Goal: Information Seeking & Learning: Learn about a topic

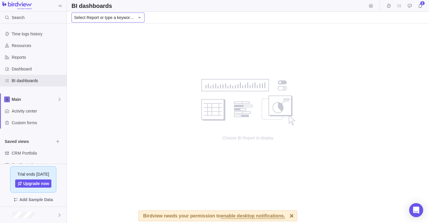
click at [130, 22] on div "Select Report or type a keyword..." at bounding box center [107, 18] width 73 height 10
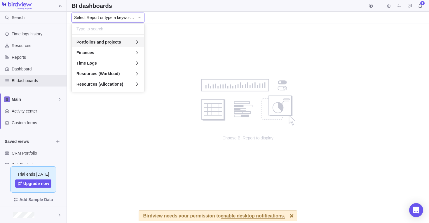
click at [107, 39] on span "Portfolios and projects" at bounding box center [98, 42] width 44 height 6
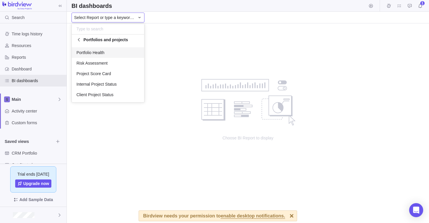
click at [104, 52] on span "Portfolio Health" at bounding box center [90, 53] width 28 height 6
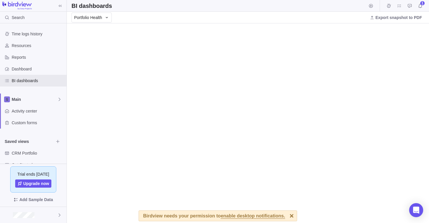
click at [287, 218] on div at bounding box center [292, 215] width 10 height 10
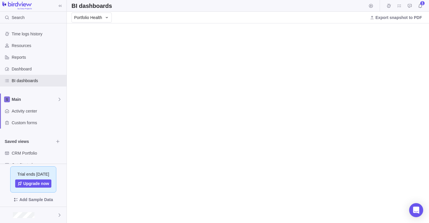
click at [175, 14] on div "Portfolio Health Export snapshot to PDF" at bounding box center [248, 18] width 362 height 12
click at [88, 15] on span "Portfolio Health" at bounding box center [88, 18] width 28 height 6
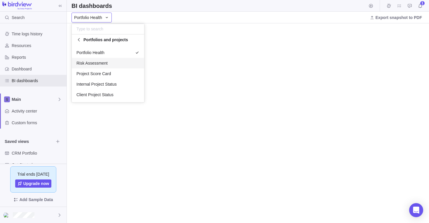
click at [102, 65] on span "Risk Assessment" at bounding box center [91, 63] width 31 height 6
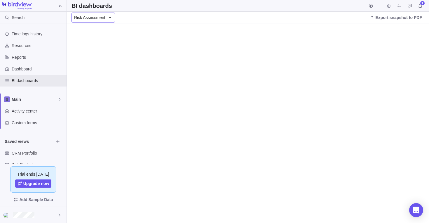
click at [104, 17] on div "Risk Assessment" at bounding box center [92, 18] width 43 height 10
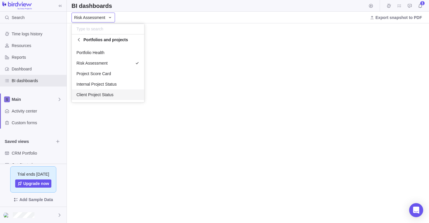
click at [143, 216] on body "Search Time logs history Resources Reports Dashboard BI dashboards Main Activit…" at bounding box center [214, 111] width 429 height 223
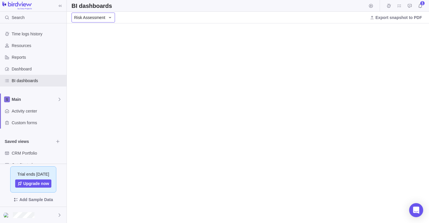
click at [103, 19] on span "Risk Assessment" at bounding box center [89, 18] width 31 height 6
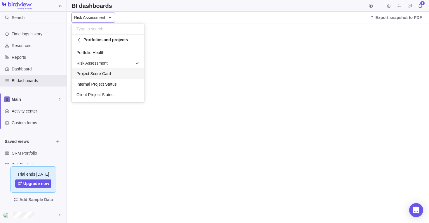
click at [100, 70] on div "Project Score Card" at bounding box center [108, 73] width 72 height 11
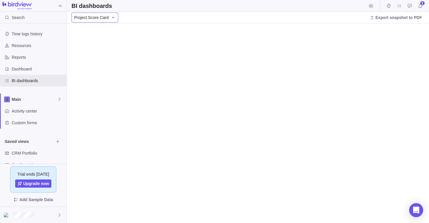
click at [112, 16] on icon at bounding box center [113, 17] width 5 height 5
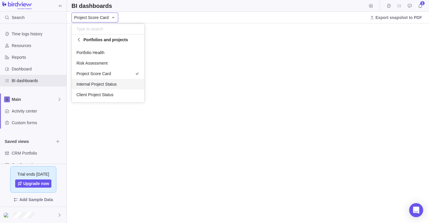
click at [106, 83] on span "Internal Project Status" at bounding box center [96, 84] width 40 height 6
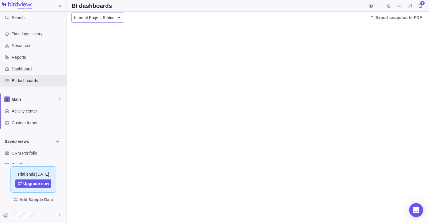
click at [112, 16] on span "Internal Project Status" at bounding box center [94, 18] width 40 height 6
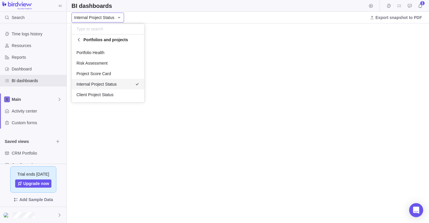
click at [126, 16] on body "Search Time logs history Resources Reports Dashboard BI dashboards Main Activit…" at bounding box center [214, 111] width 429 height 223
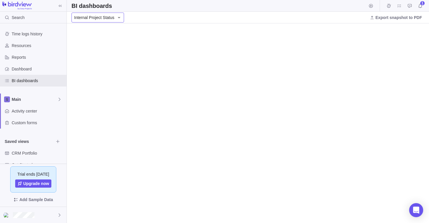
click at [117, 16] on icon at bounding box center [119, 17] width 5 height 5
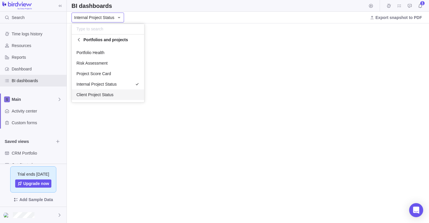
click at [99, 97] on div "Client Project Status" at bounding box center [108, 94] width 72 height 11
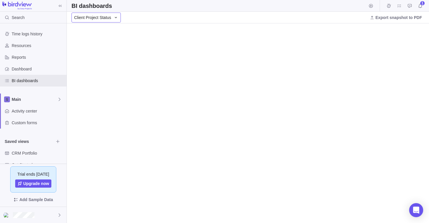
click at [117, 18] on icon at bounding box center [116, 17] width 5 height 5
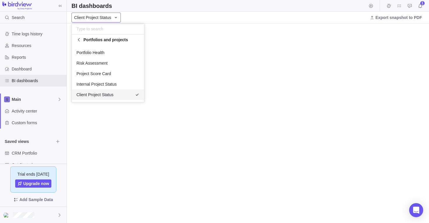
click at [139, 17] on body "Search Time logs history Resources Reports Dashboard BI dashboards Main Activit…" at bounding box center [214, 111] width 429 height 223
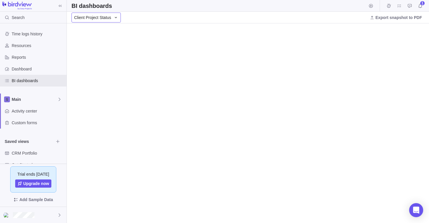
click at [111, 19] on div "Client Project Status" at bounding box center [95, 18] width 49 height 10
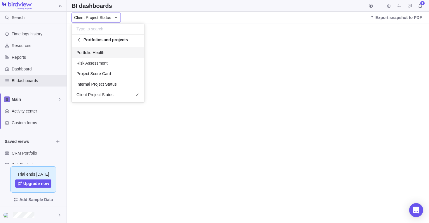
click at [103, 35] on div "Portfolios and projects" at bounding box center [108, 39] width 72 height 11
click at [100, 50] on div "Finances" at bounding box center [108, 52] width 72 height 11
click at [96, 53] on span "Actual and Forecasted Cost vs. Budget" at bounding box center [107, 53] width 63 height 6
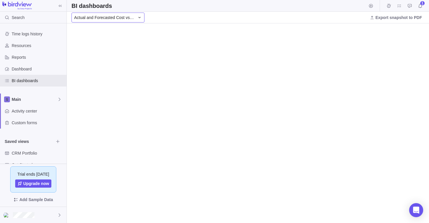
click at [115, 19] on span "Actual and Forecasted Cost vs. Budget" at bounding box center [104, 18] width 61 height 6
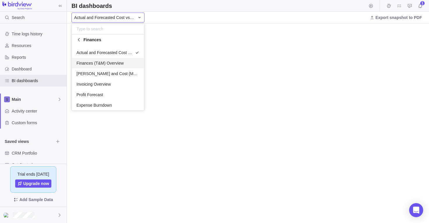
click at [107, 60] on span "Finances (T&M) Overview" at bounding box center [99, 63] width 47 height 6
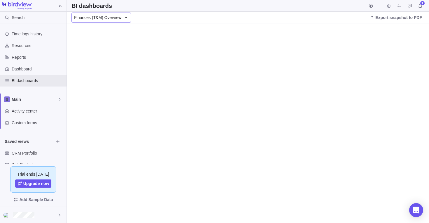
click at [116, 17] on span "Finances (T&M) Overview" at bounding box center [97, 18] width 47 height 6
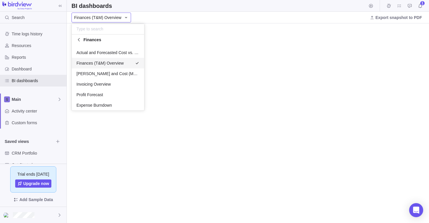
click at [200, 17] on body "Search Time logs history Resources Reports Dashboard BI dashboards Main Activit…" at bounding box center [214, 111] width 429 height 223
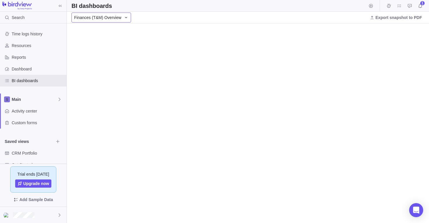
click at [117, 16] on span "Finances (T&M) Overview" at bounding box center [97, 18] width 47 height 6
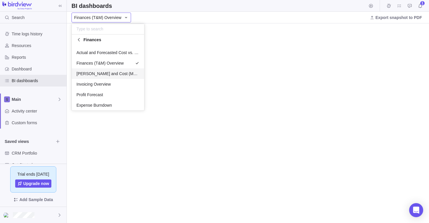
click at [110, 75] on span "[PERSON_NAME] and Cost (Monthly)" at bounding box center [107, 74] width 63 height 6
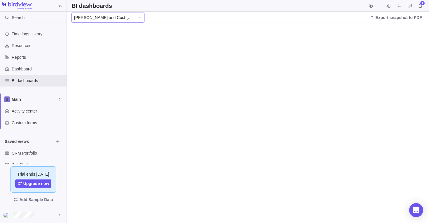
click at [120, 15] on span "[PERSON_NAME] and Cost (Monthly)" at bounding box center [104, 18] width 61 height 6
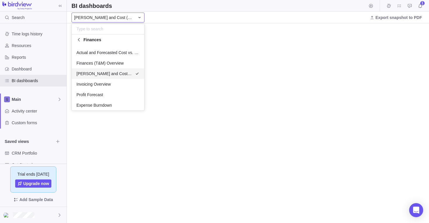
click at [123, 79] on div "Invoicing Overview" at bounding box center [108, 84] width 72 height 11
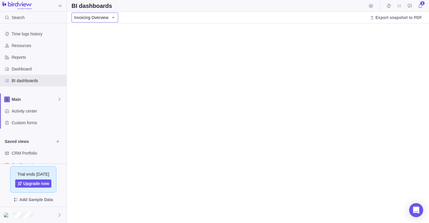
click at [112, 16] on icon at bounding box center [113, 17] width 5 height 5
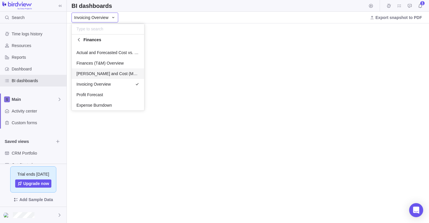
scroll to position [13, 0]
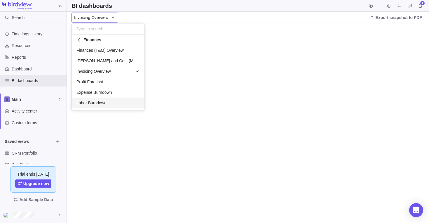
click at [94, 105] on span "Labor Burndown" at bounding box center [91, 103] width 30 height 6
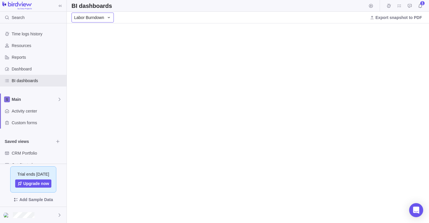
click at [105, 20] on div "Labor Burndown" at bounding box center [92, 18] width 42 height 10
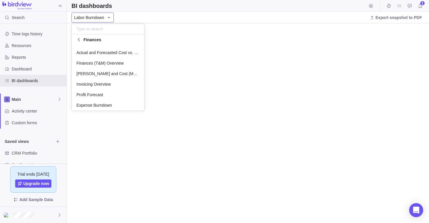
scroll to position [10, 0]
click at [89, 42] on span "Finances" at bounding box center [92, 40] width 18 height 6
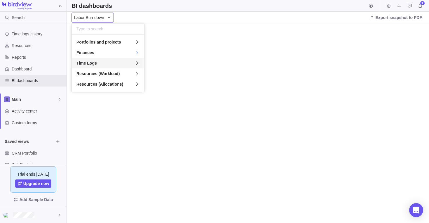
click at [100, 62] on div "Time Logs" at bounding box center [108, 63] width 72 height 11
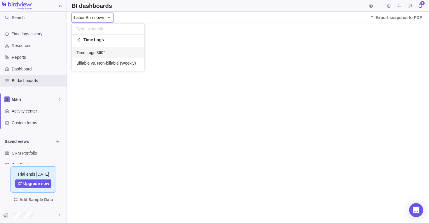
click at [100, 53] on span "Time Logs 360°" at bounding box center [90, 53] width 29 height 6
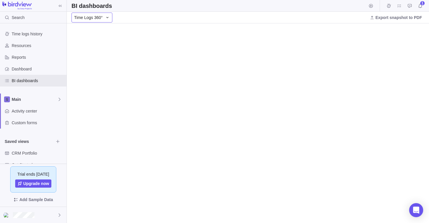
click at [105, 19] on icon at bounding box center [107, 17] width 5 height 5
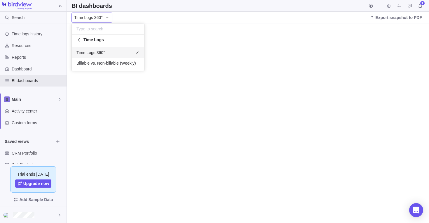
click at [93, 37] on span "Time Logs" at bounding box center [93, 40] width 20 height 6
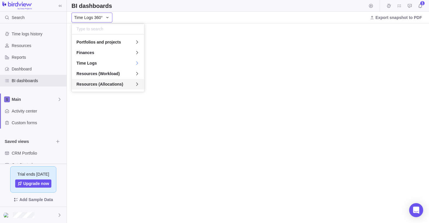
click at [116, 80] on div "Resources (Allocations)" at bounding box center [108, 84] width 72 height 11
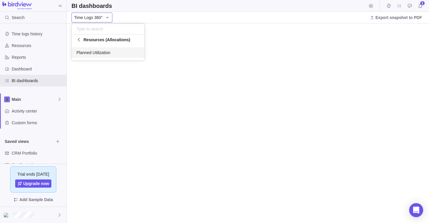
click at [104, 40] on span "Resources (Allocations)" at bounding box center [106, 40] width 47 height 6
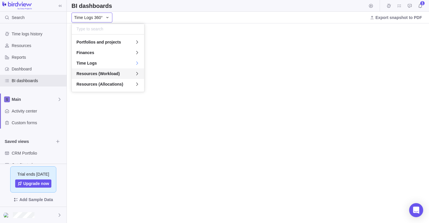
click at [107, 74] on span "Resources (Workload)" at bounding box center [97, 74] width 43 height 6
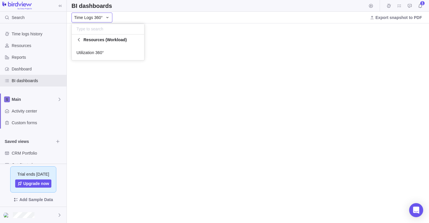
click at [142, 11] on body "Search Time logs history Resources Reports Dashboard BI dashboards Main Activit…" at bounding box center [214, 111] width 429 height 223
click at [101, 20] on span "Time Logs 360°" at bounding box center [88, 18] width 29 height 6
click at [114, 60] on span "Billable vs. Non-billable (Weekly)" at bounding box center [106, 63] width 60 height 6
